Goal: Task Accomplishment & Management: Use online tool/utility

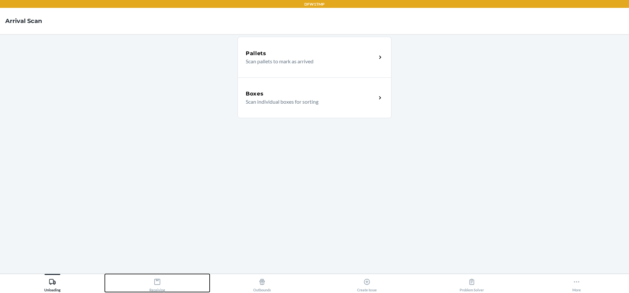
click at [160, 279] on icon at bounding box center [157, 281] width 7 height 7
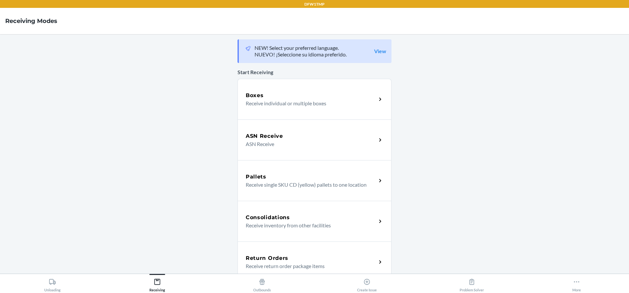
click at [304, 263] on p "Receive return order package items" at bounding box center [309, 266] width 126 height 8
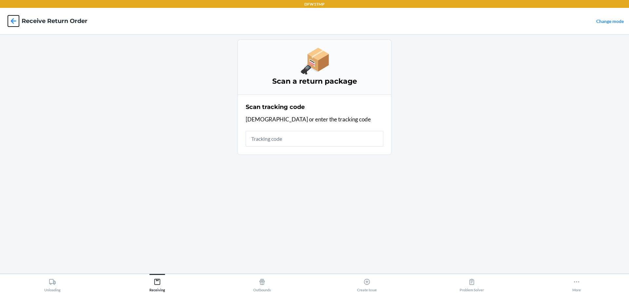
click at [13, 24] on icon at bounding box center [13, 20] width 11 height 11
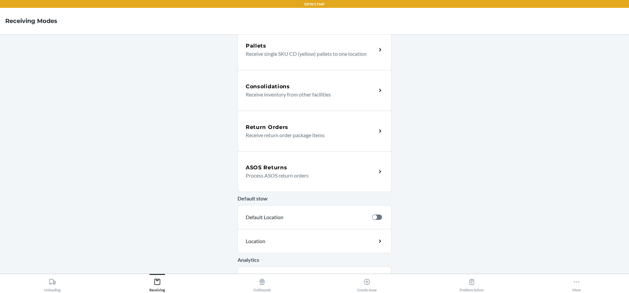
scroll to position [131, 0]
click at [285, 179] on div "ASOS Returns Process ASOS return orders" at bounding box center [315, 171] width 154 height 41
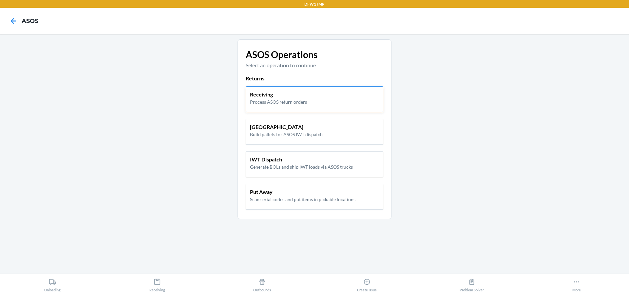
click at [302, 98] on p "Receiving" at bounding box center [278, 94] width 57 height 8
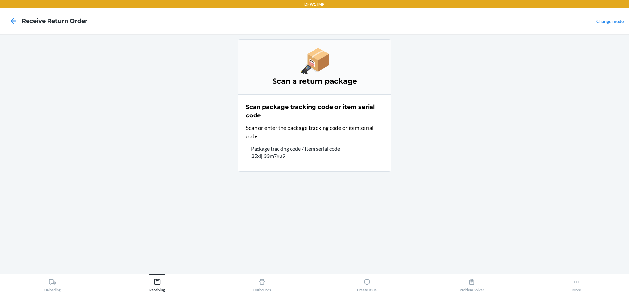
type input "25xljl33m7xu98"
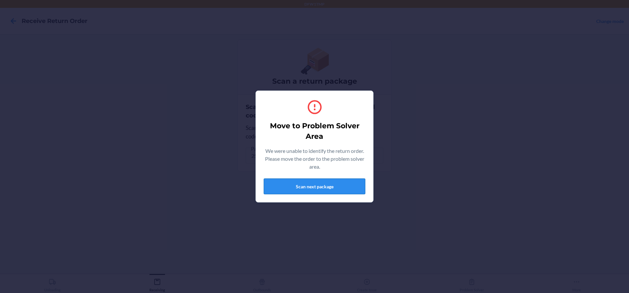
click at [299, 183] on button "Scan next package" at bounding box center [315, 186] width 102 height 16
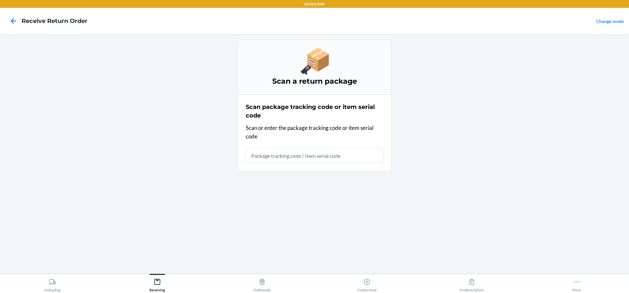
click at [289, 163] on div "Scan package tracking code or item serial code Scan or enter the package tracki…" at bounding box center [315, 133] width 138 height 65
click at [290, 159] on input "text" at bounding box center [315, 155] width 138 height 16
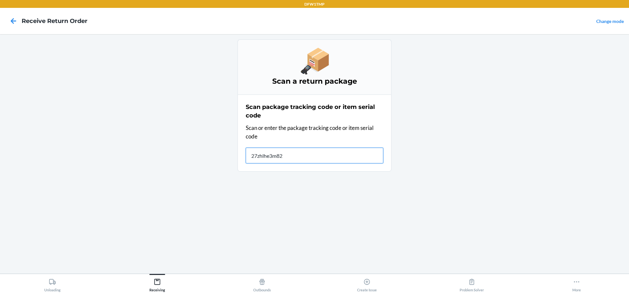
type input "27zhlhe3m82b"
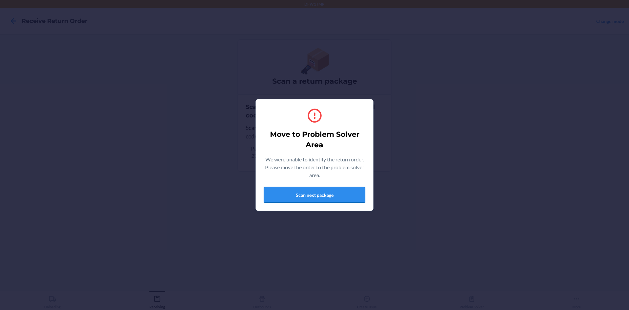
click at [340, 194] on button "Scan next package" at bounding box center [315, 195] width 102 height 16
click at [330, 191] on button "Scan next package" at bounding box center [315, 195] width 102 height 16
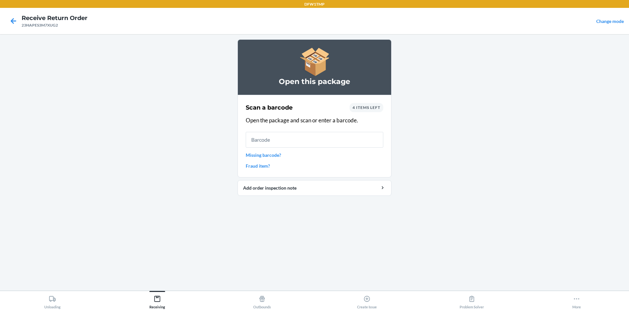
click at [377, 107] on span "4 items left" at bounding box center [367, 107] width 28 height 5
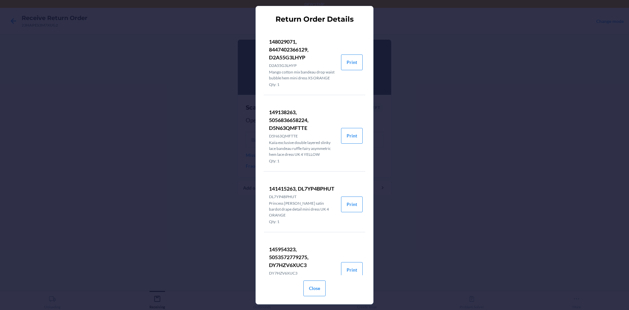
click at [545, 120] on div "Return Order Details 148029071, 8447402366129, D2A55G3LHYP D2A55G3LHYP Mango co…" at bounding box center [314, 155] width 629 height 310
drag, startPoint x: 437, startPoint y: 174, endPoint x: 308, endPoint y: 296, distance: 176.4
click at [433, 180] on div "Return Order Details 148029071, 8447402366129, D2A55G3LHYP D2A55G3LHYP Mango co…" at bounding box center [314, 155] width 629 height 310
click at [312, 288] on button "Close" at bounding box center [314, 288] width 22 height 16
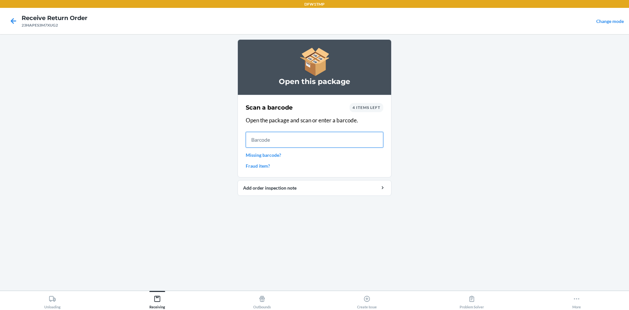
drag, startPoint x: 306, startPoint y: 146, endPoint x: 310, endPoint y: 143, distance: 4.7
click at [306, 146] on input "text" at bounding box center [315, 140] width 138 height 16
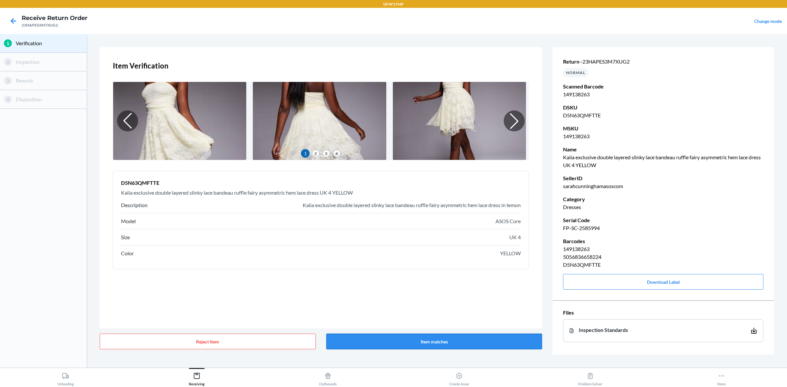
click at [508, 292] on button "Item matches" at bounding box center [434, 342] width 216 height 16
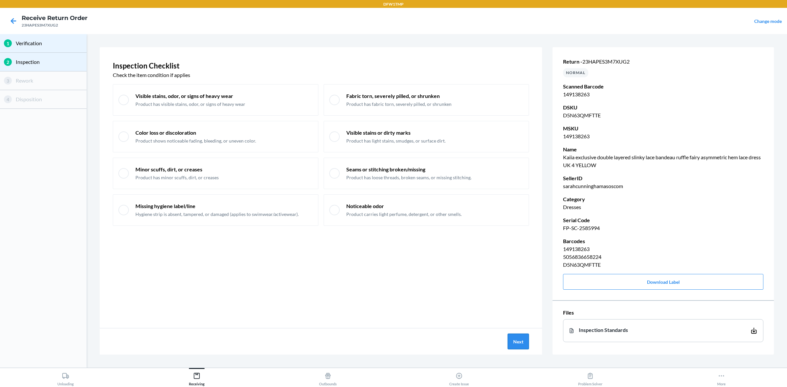
click at [518, 292] on button "Next" at bounding box center [517, 342] width 21 height 16
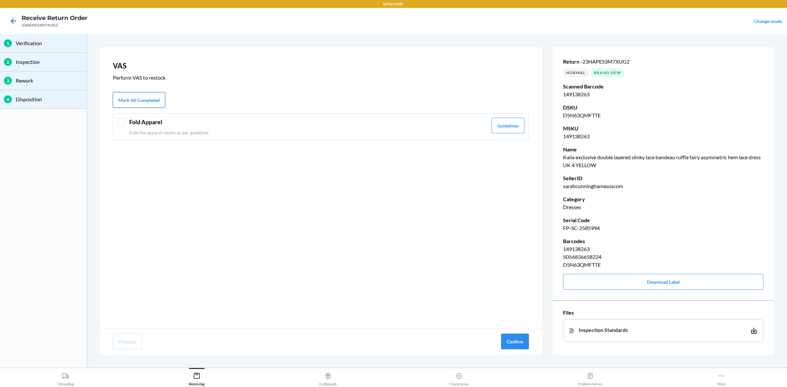
drag, startPoint x: 146, startPoint y: 102, endPoint x: 155, endPoint y: 105, distance: 9.2
click at [147, 103] on button "Mark All Completed" at bounding box center [139, 100] width 52 height 16
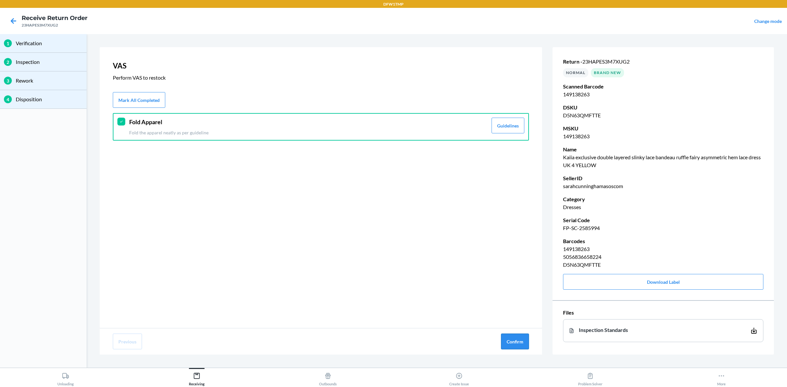
click at [525, 292] on button "Confirm" at bounding box center [515, 342] width 28 height 16
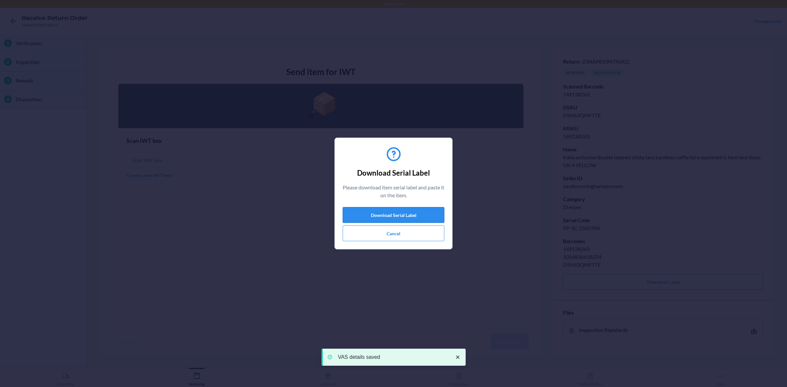
click at [419, 216] on button "Download Serial Label" at bounding box center [393, 215] width 102 height 16
click at [400, 237] on button "Cancel" at bounding box center [393, 233] width 102 height 16
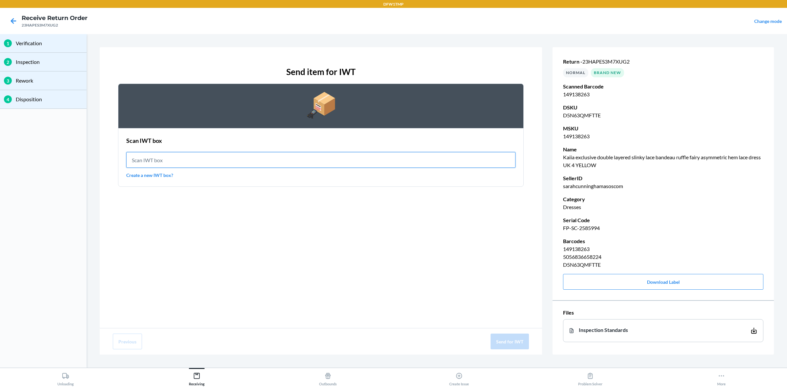
click at [188, 158] on input "text" at bounding box center [320, 160] width 389 height 16
type input "IWT0000019CW"
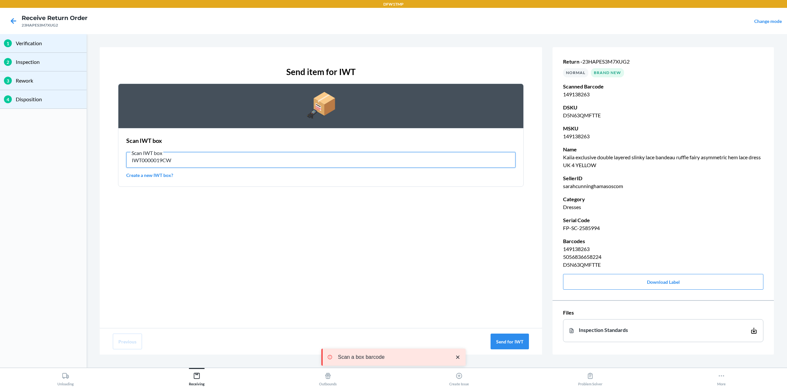
click at [197, 153] on input "IWT0000019CW" at bounding box center [320, 160] width 389 height 16
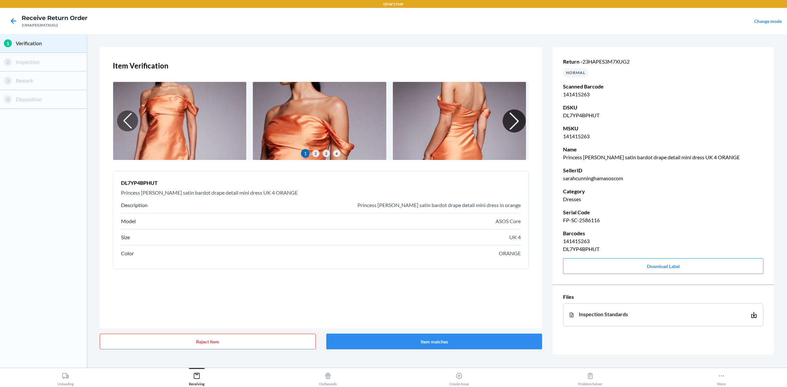
click at [513, 125] on div at bounding box center [513, 120] width 23 height 23
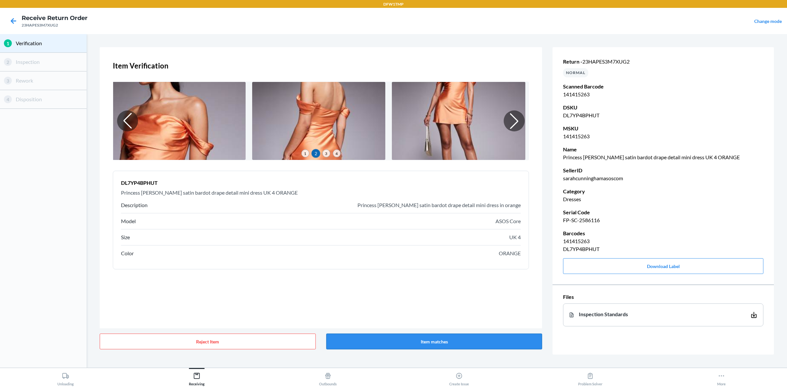
click at [435, 292] on button "Item matches" at bounding box center [434, 342] width 216 height 16
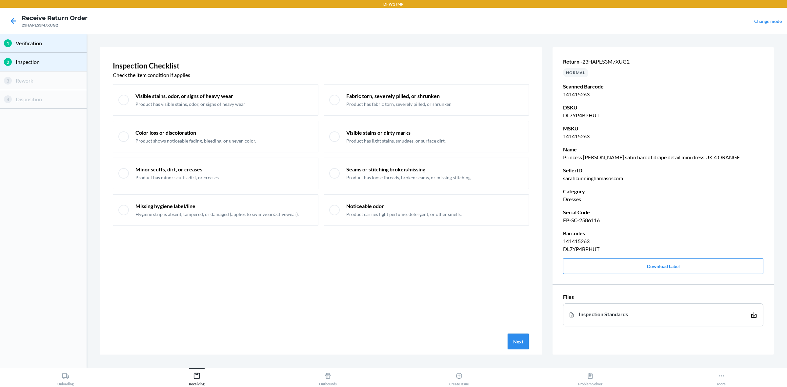
click at [513, 292] on button "Next" at bounding box center [517, 342] width 21 height 16
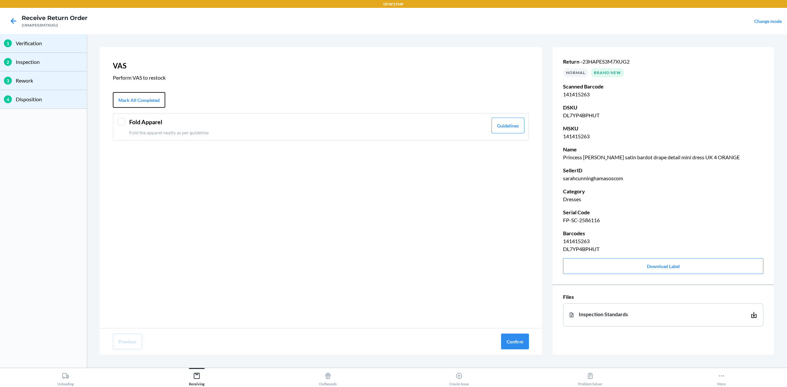
drag, startPoint x: 142, startPoint y: 95, endPoint x: 382, endPoint y: 222, distance: 271.9
click at [143, 96] on button "Mark All Completed" at bounding box center [139, 100] width 52 height 16
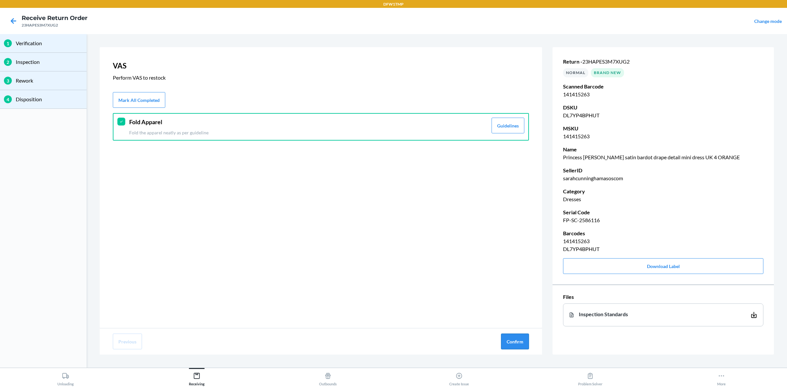
click at [518, 292] on button "Confirm" at bounding box center [515, 342] width 28 height 16
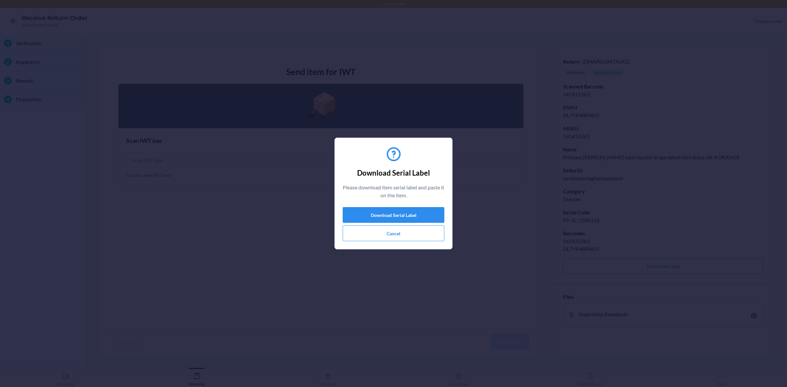
click at [401, 242] on div "Download Serial Label Please download item serial label and paste it on the ite…" at bounding box center [393, 193] width 102 height 101
click at [405, 237] on button "Cancel" at bounding box center [393, 233] width 102 height 16
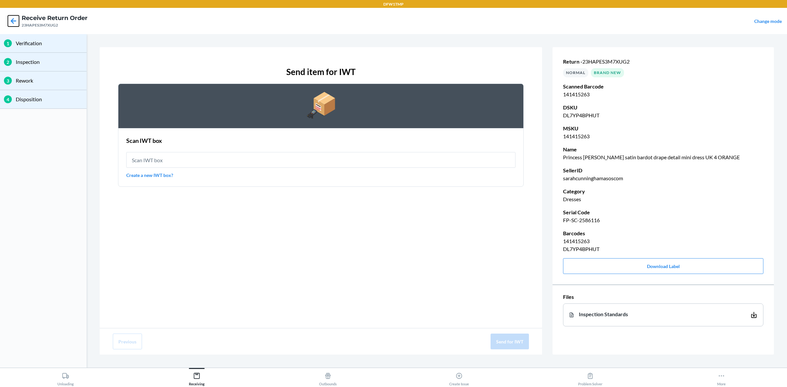
click at [12, 17] on icon at bounding box center [13, 20] width 11 height 11
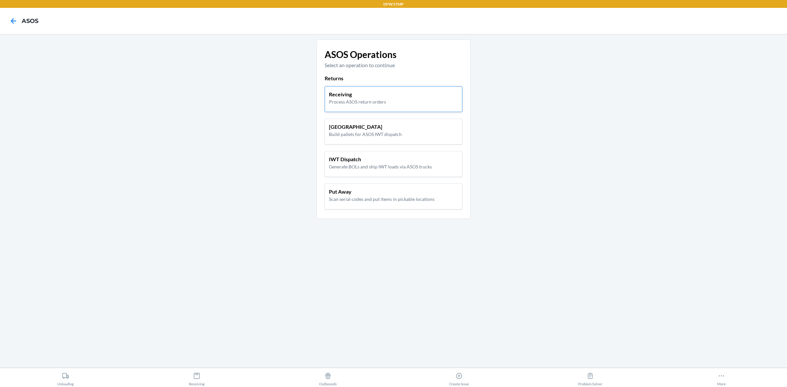
click at [376, 94] on p "Receiving" at bounding box center [357, 94] width 57 height 8
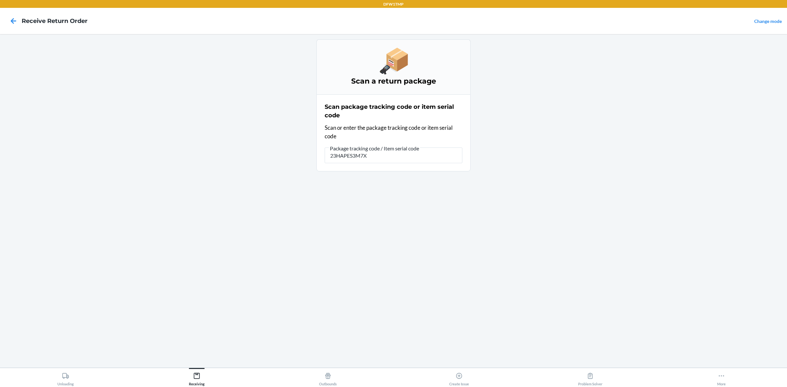
type input "23HAPES3M7XU"
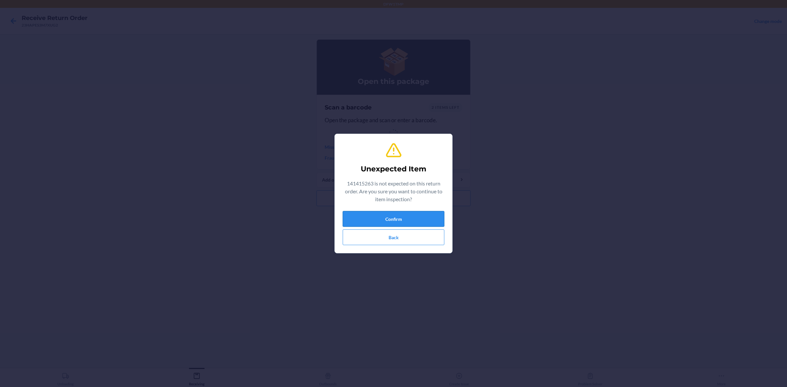
click at [417, 219] on button "Confirm" at bounding box center [393, 219] width 102 height 16
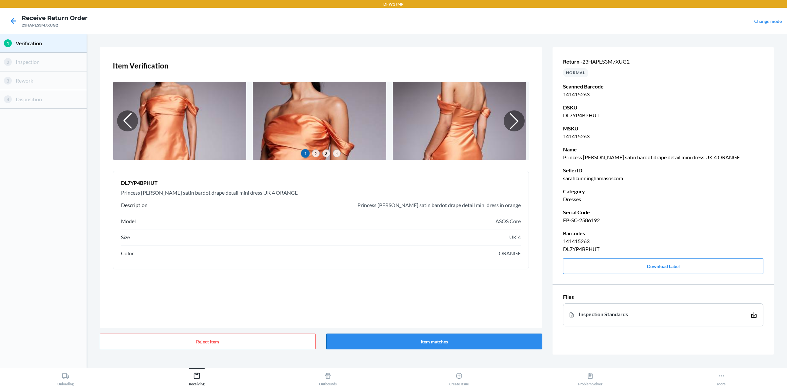
click at [417, 292] on button "Item matches" at bounding box center [434, 342] width 216 height 16
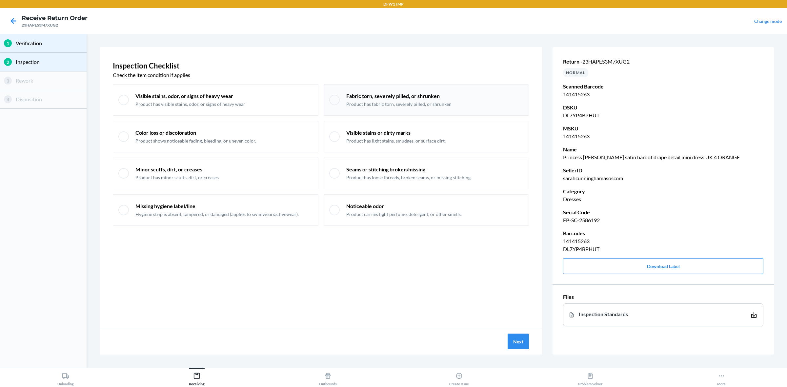
drag, startPoint x: 348, startPoint y: 103, endPoint x: 353, endPoint y: 101, distance: 4.9
click at [348, 103] on p "Product has fabric torn, severely pilled, or shrunken" at bounding box center [398, 104] width 105 height 7
checkbox input "true"
drag, startPoint x: 344, startPoint y: 136, endPoint x: 542, endPoint y: 163, distance: 199.7
click at [345, 136] on div "Visible stains or dirty marks Product has light stains, smudges, or surface dir…" at bounding box center [425, 136] width 205 height 31
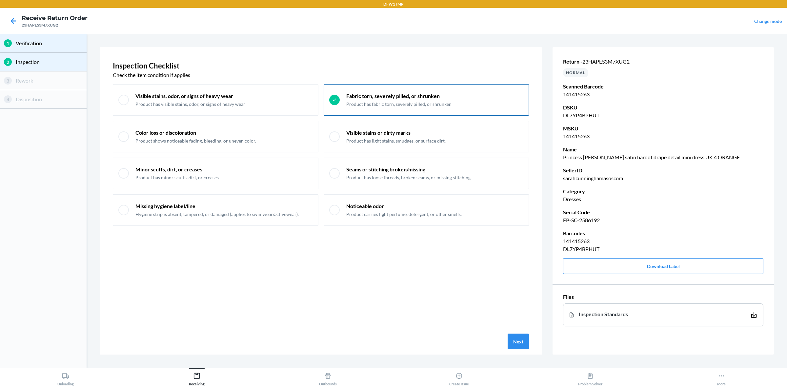
checkbox input "true"
click at [521, 292] on button "Next" at bounding box center [517, 342] width 21 height 16
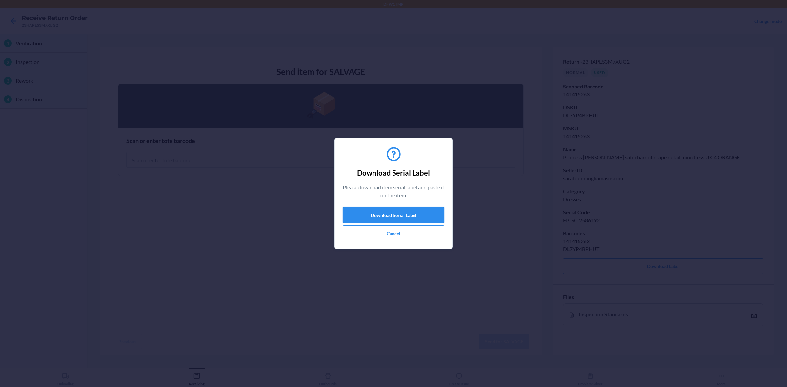
click at [398, 214] on button "Download Serial Label" at bounding box center [393, 215] width 102 height 16
click at [402, 235] on button "Cancel" at bounding box center [393, 233] width 102 height 16
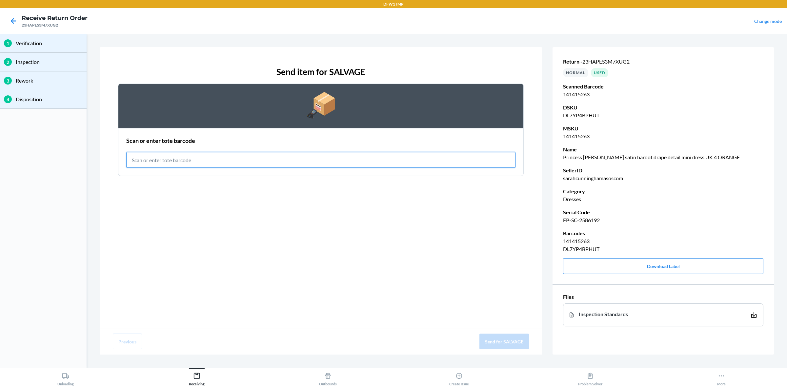
click at [226, 163] on input "text" at bounding box center [320, 160] width 389 height 16
type input "RET-SLV-0008"
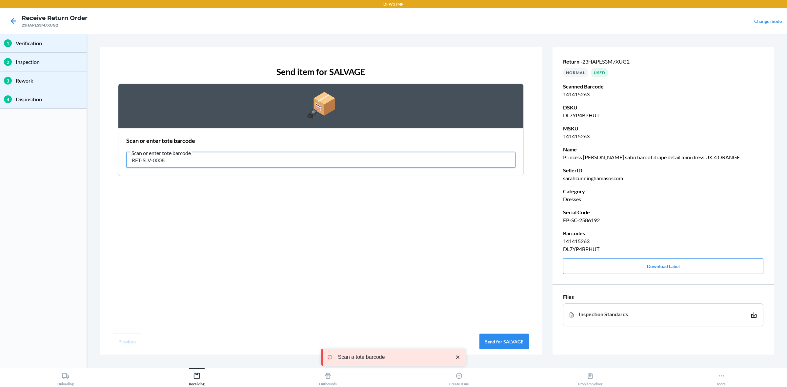
drag, startPoint x: 350, startPoint y: 164, endPoint x: 353, endPoint y: 158, distance: 6.5
click at [351, 162] on input "RET-SLV-0008" at bounding box center [320, 160] width 389 height 16
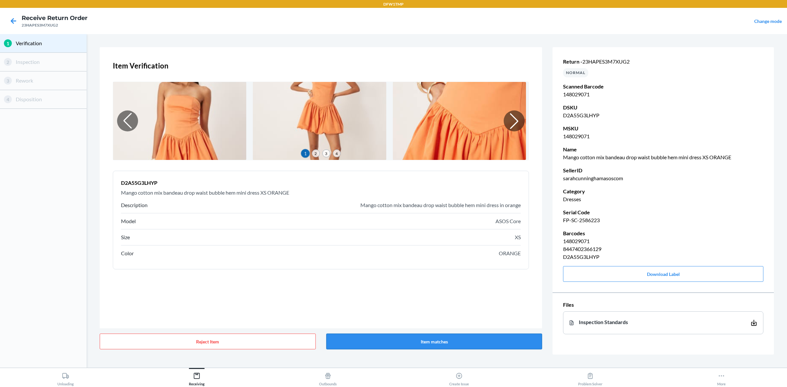
click at [439, 292] on button "Item matches" at bounding box center [434, 342] width 216 height 16
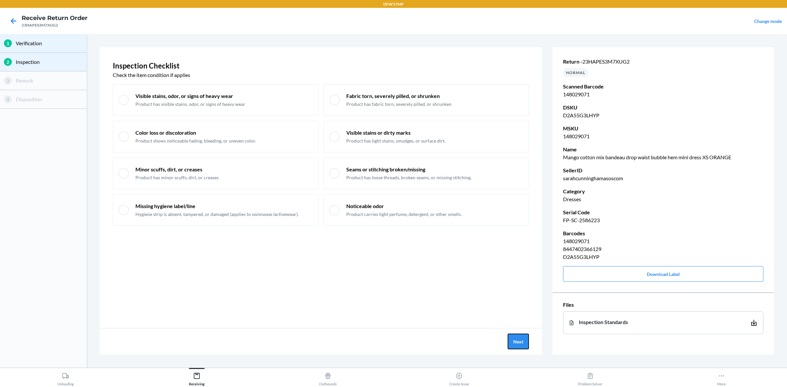
drag, startPoint x: 514, startPoint y: 335, endPoint x: 479, endPoint y: 305, distance: 46.0
click at [512, 292] on button "Next" at bounding box center [517, 342] width 21 height 16
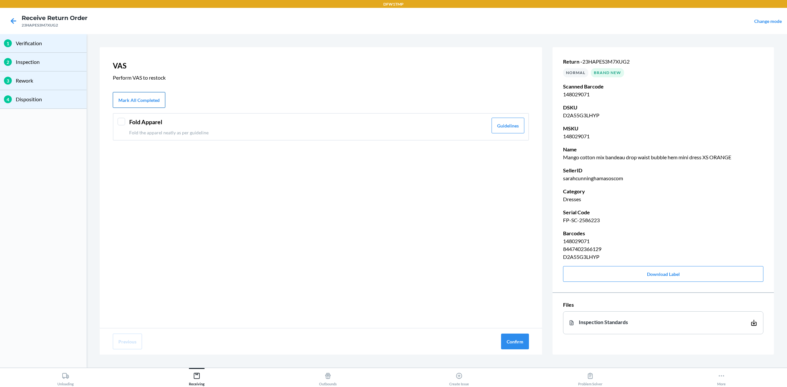
click at [146, 104] on button "Mark All Completed" at bounding box center [139, 100] width 52 height 16
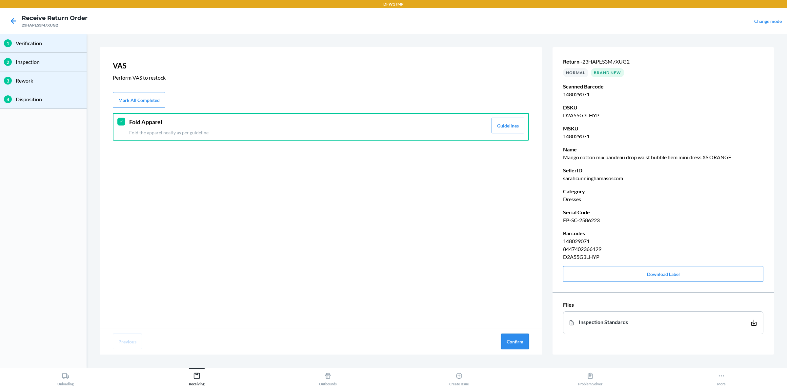
click at [515, 292] on button "Confirm" at bounding box center [515, 342] width 28 height 16
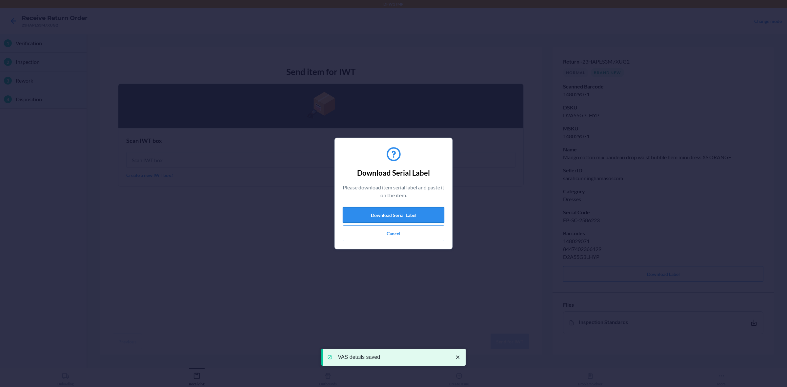
click at [396, 217] on button "Download Serial Label" at bounding box center [393, 215] width 102 height 16
click at [0, 167] on div "Download Serial Label Please download item serial label and paste it on the ite…" at bounding box center [393, 193] width 787 height 387
click at [420, 234] on button "Cancel" at bounding box center [393, 233] width 102 height 16
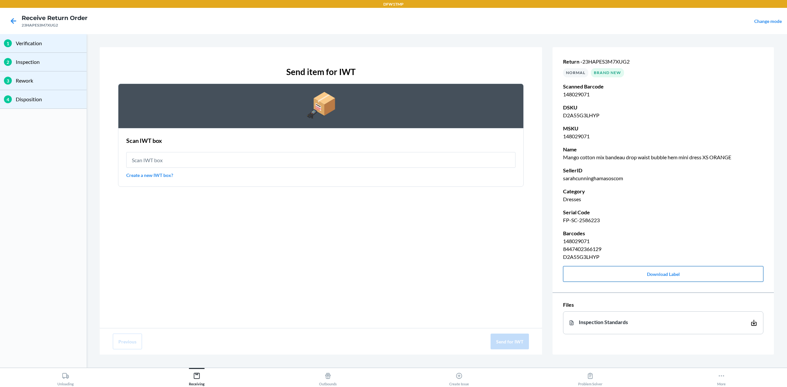
click at [629, 277] on button "Download Label" at bounding box center [663, 274] width 200 height 16
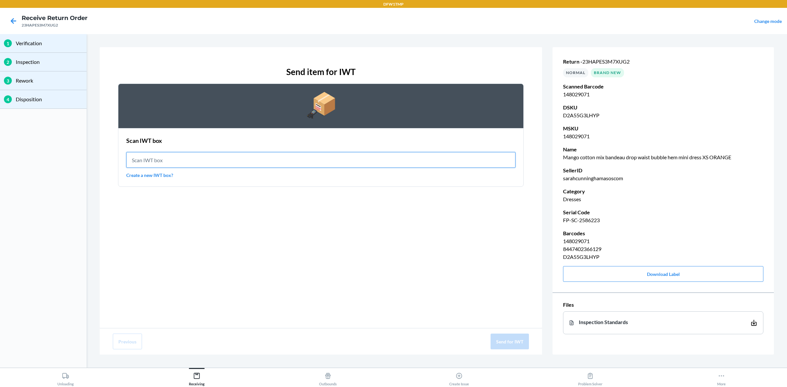
drag, startPoint x: 167, startPoint y: 161, endPoint x: 176, endPoint y: 166, distance: 10.7
click at [169, 162] on input "text" at bounding box center [320, 160] width 389 height 16
type input "IWT0000019CW"
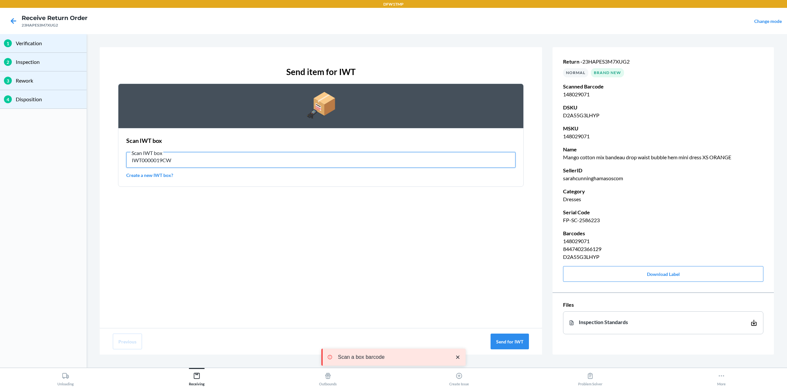
click at [328, 155] on input "IWT0000019CW" at bounding box center [320, 160] width 389 height 16
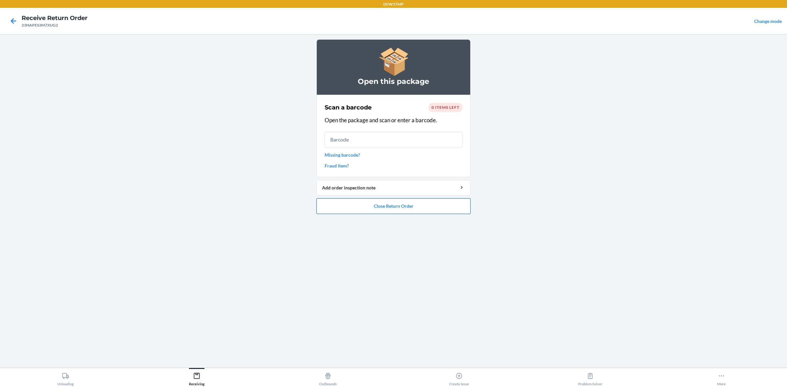
click at [388, 211] on button "Close Return Order" at bounding box center [393, 206] width 154 height 16
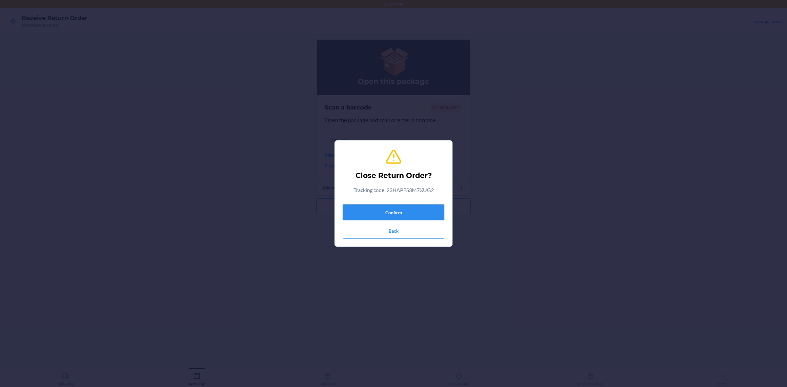
click at [405, 207] on button "Confirm" at bounding box center [393, 213] width 102 height 16
